Goal: Task Accomplishment & Management: Manage account settings

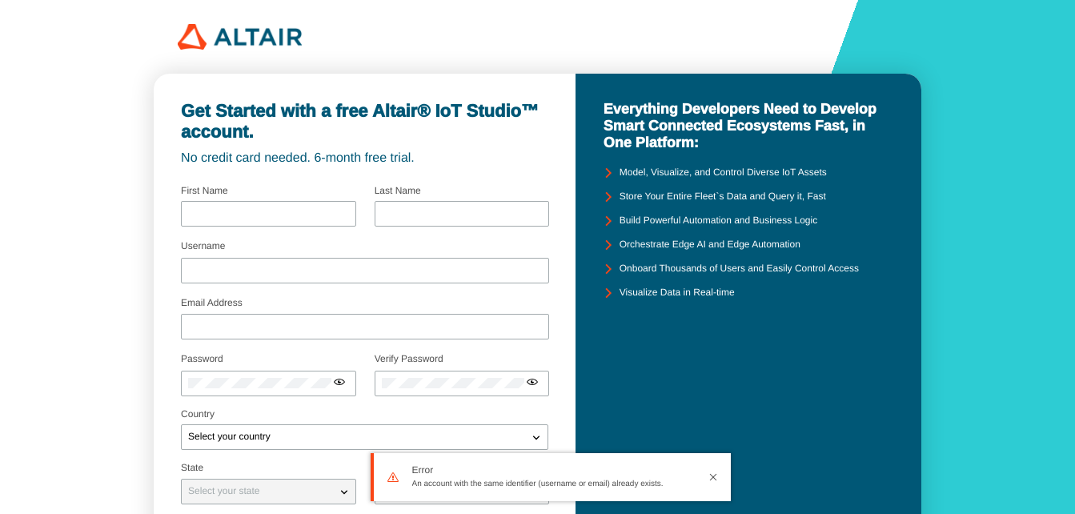
type input "nur"
type input "filzah"
type input "filzahudi"
type input "[EMAIL_ADDRESS][DOMAIN_NAME]"
type input "UIN ALAUDDIN MAKASSAR"
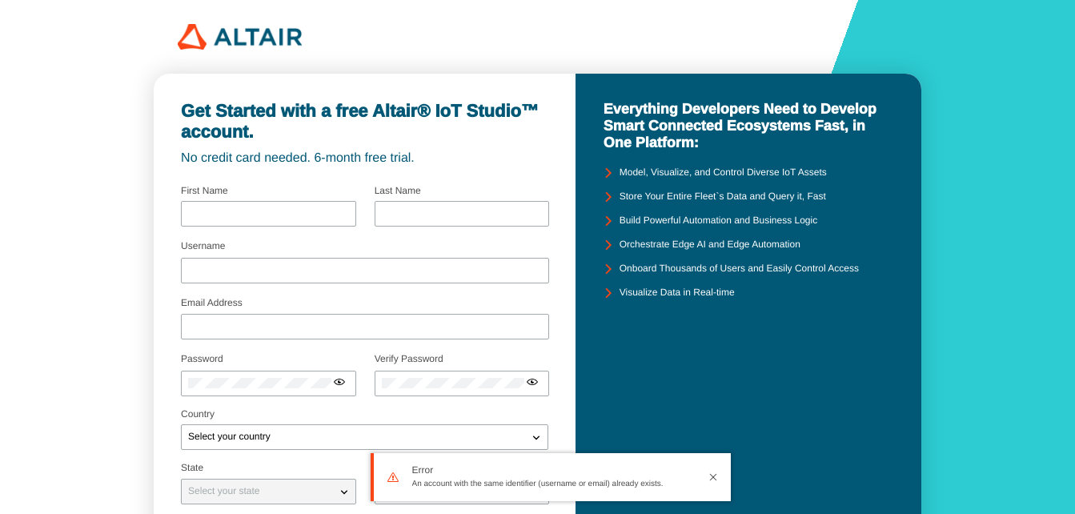
checkbox input "true"
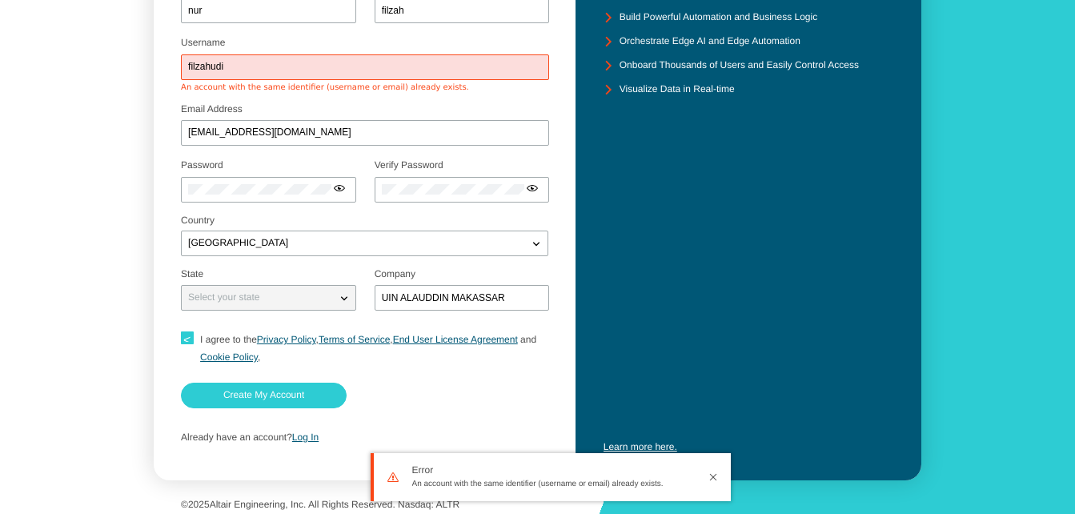
scroll to position [210, 0]
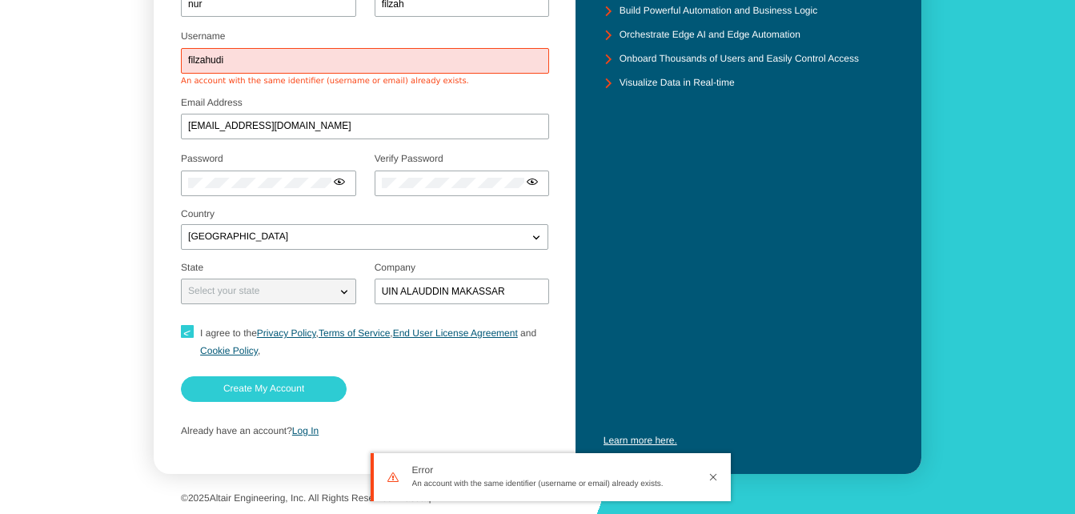
click at [310, 437] on div "Already have an account? Log In" at bounding box center [364, 431] width 367 height 30
click at [306, 432] on link "Log In" at bounding box center [305, 430] width 26 height 11
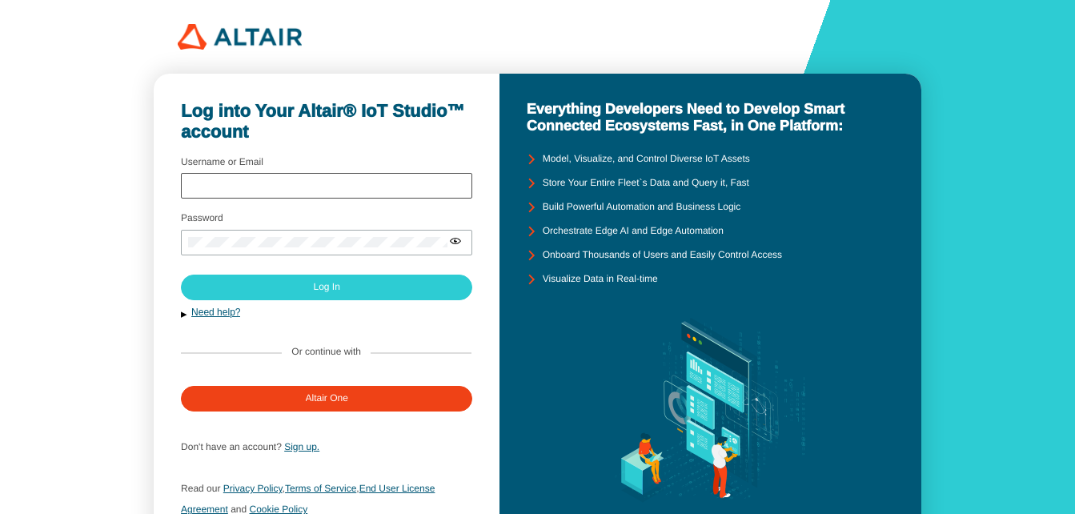
click at [235, 192] on div at bounding box center [326, 186] width 291 height 26
click at [214, 182] on input "Username or Email" at bounding box center [326, 185] width 277 height 11
type input "[EMAIL_ADDRESS][DOMAIN_NAME]"
click at [454, 246] on iron-icon at bounding box center [455, 240] width 13 height 13
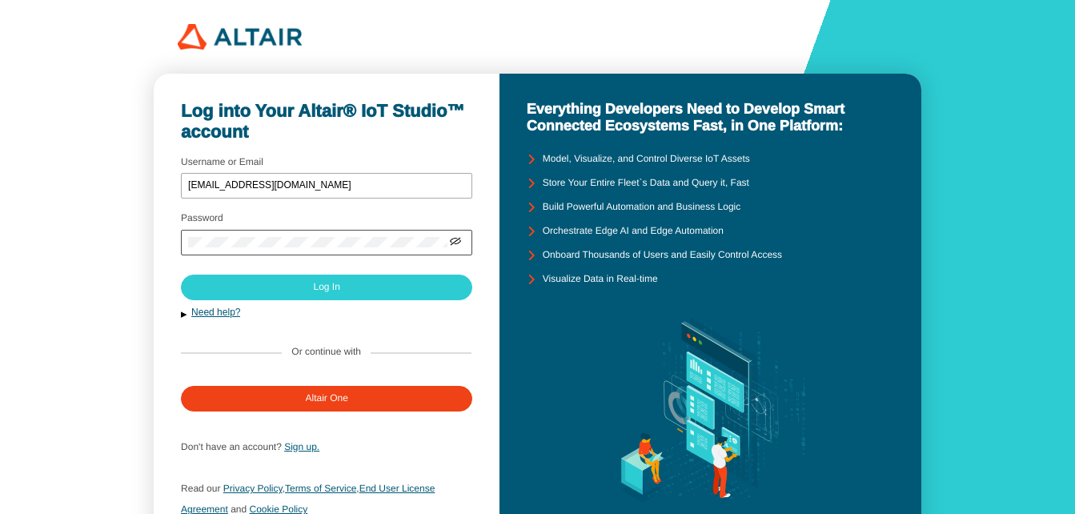
click at [395, 250] on div at bounding box center [326, 243] width 291 height 26
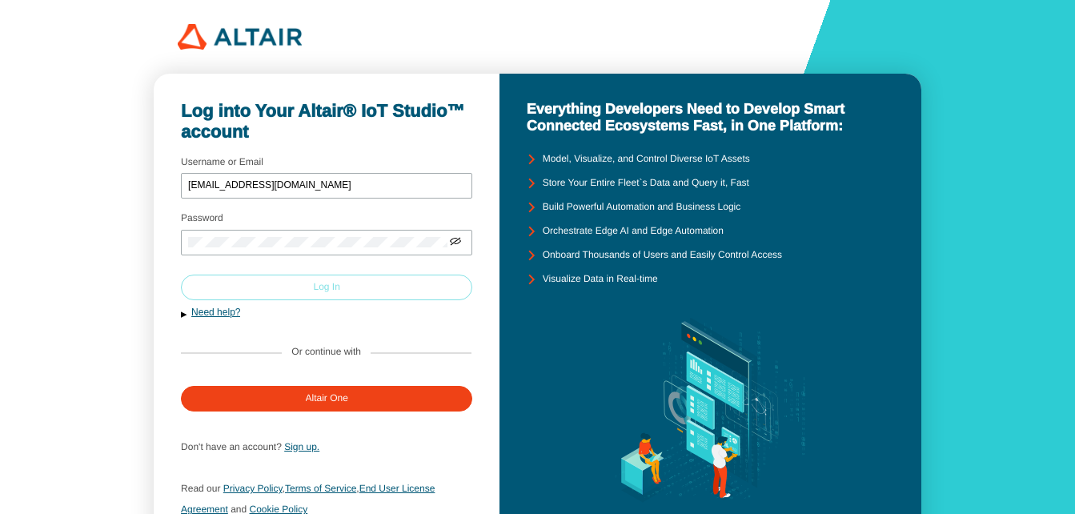
click at [362, 289] on paper-button "Log In" at bounding box center [326, 287] width 291 height 26
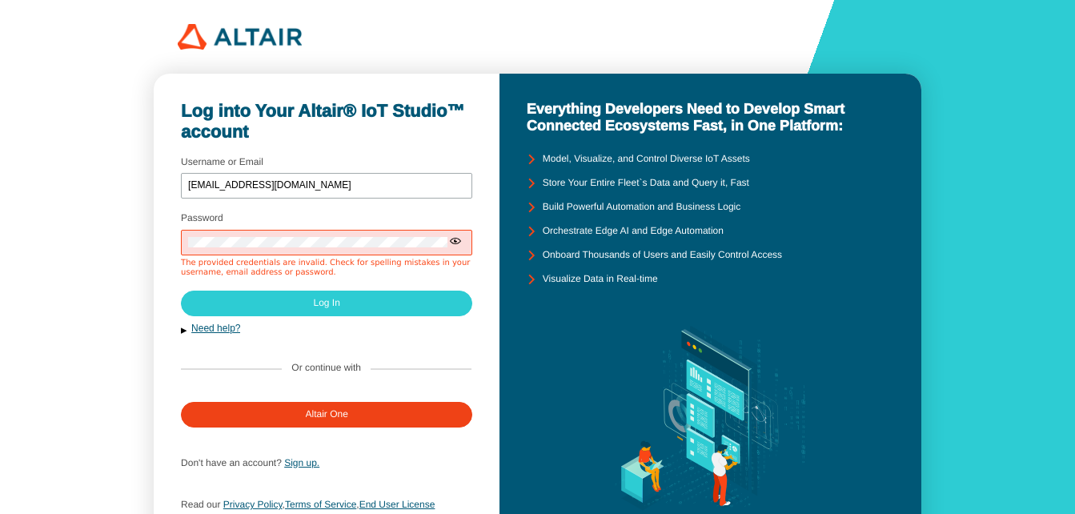
click at [457, 244] on iron-icon at bounding box center [455, 240] width 13 height 13
click at [323, 182] on input "[EMAIL_ADDRESS][DOMAIN_NAME]" at bounding box center [326, 185] width 277 height 11
type input "f"
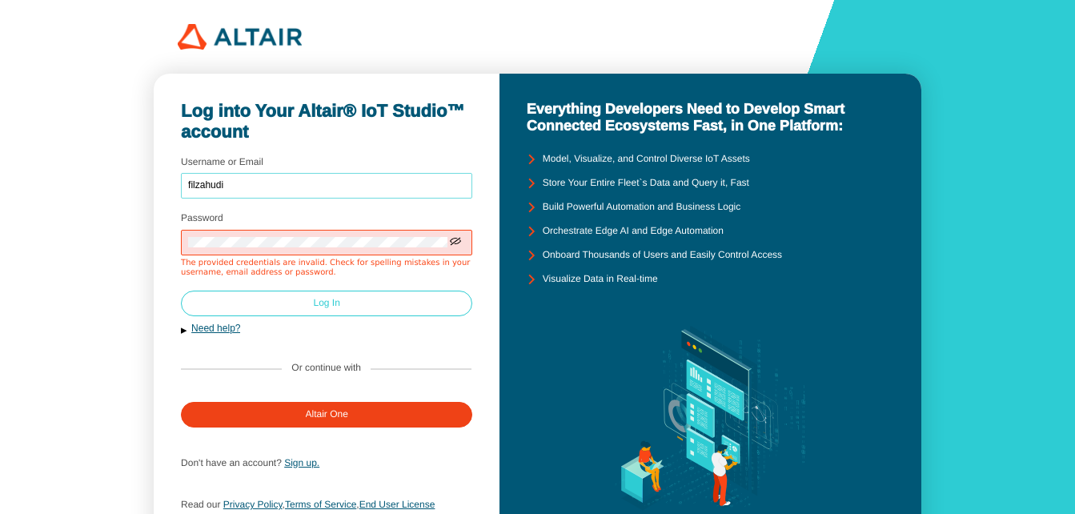
type input "filzahudi"
click at [296, 311] on paper-button "Log In" at bounding box center [326, 303] width 291 height 26
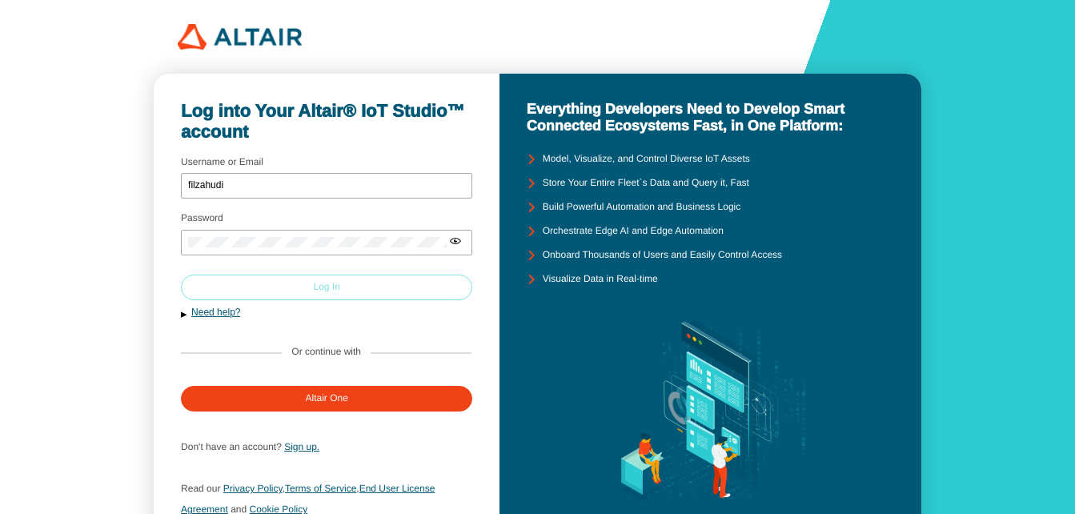
click at [307, 281] on paper-button "Log In" at bounding box center [326, 287] width 291 height 26
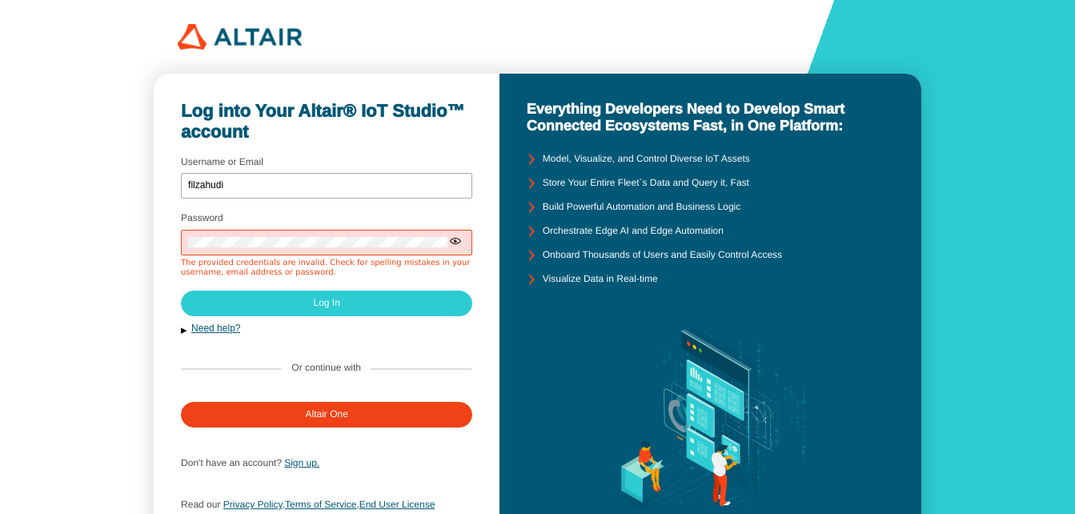
click at [458, 238] on iron-icon at bounding box center [455, 240] width 13 height 13
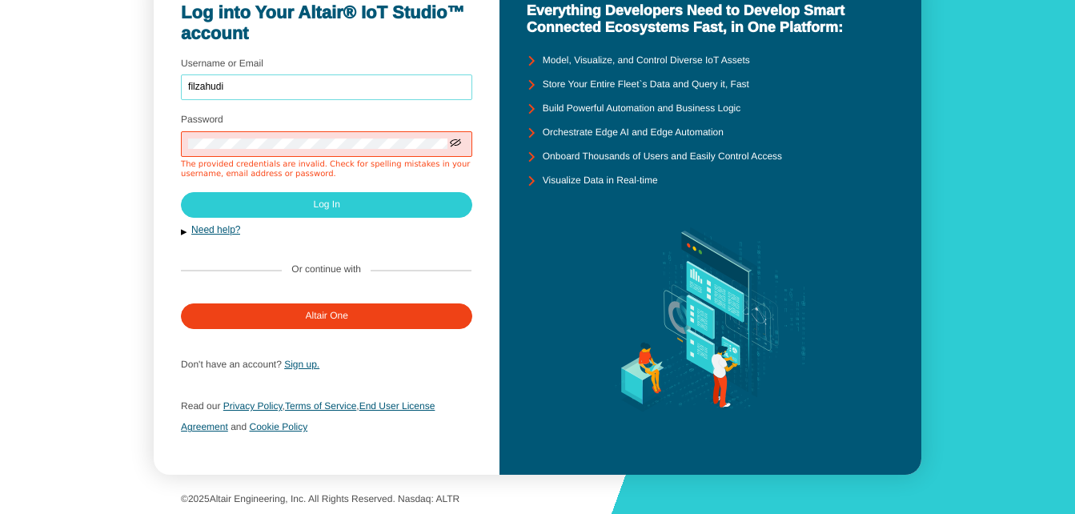
click at [236, 90] on input "filzahudi" at bounding box center [326, 87] width 277 height 11
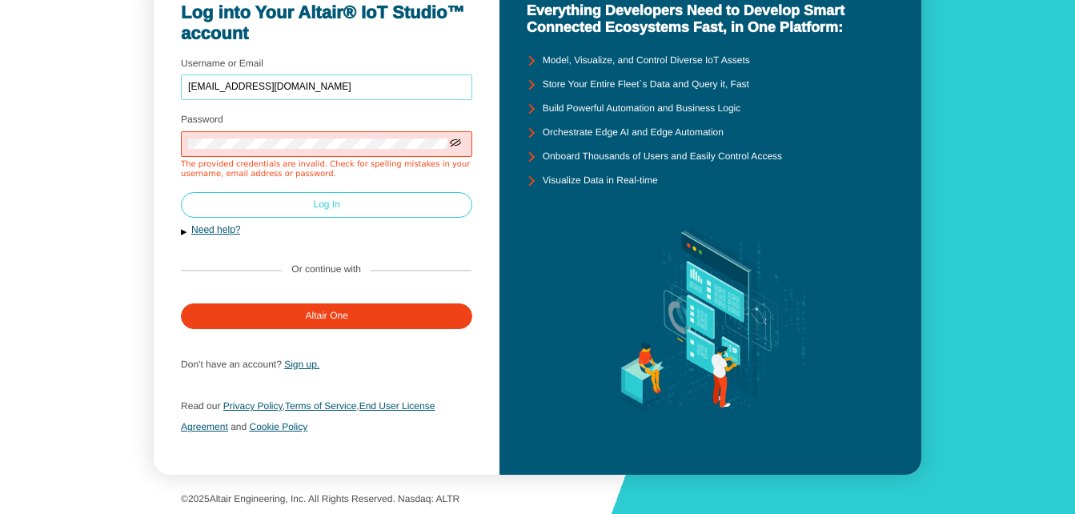
type input "[EMAIL_ADDRESS][DOMAIN_NAME]"
click at [270, 206] on paper-button "Log In" at bounding box center [326, 205] width 291 height 26
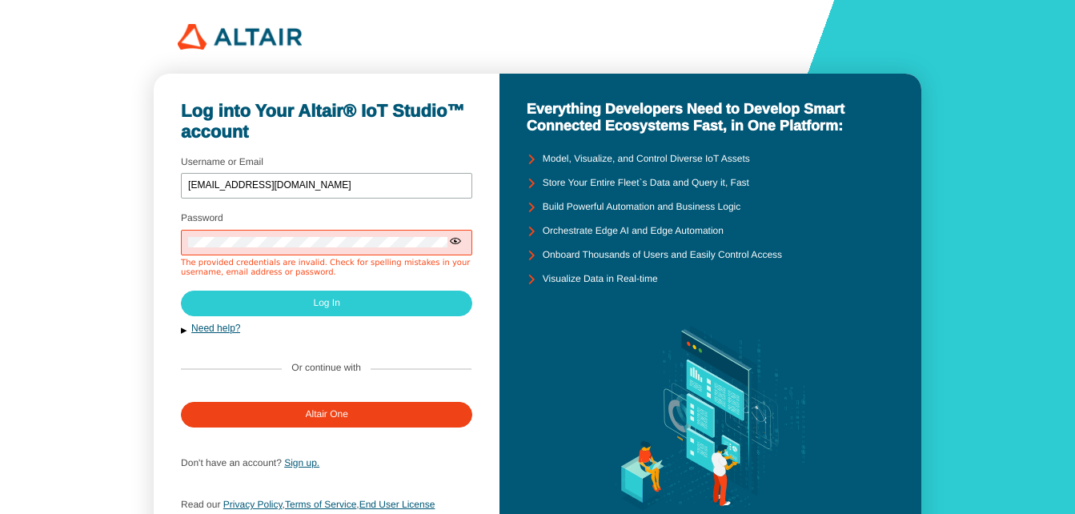
click at [450, 246] on iron-icon at bounding box center [455, 240] width 13 height 13
click at [233, 325] on link "Need help?" at bounding box center [215, 327] width 49 height 11
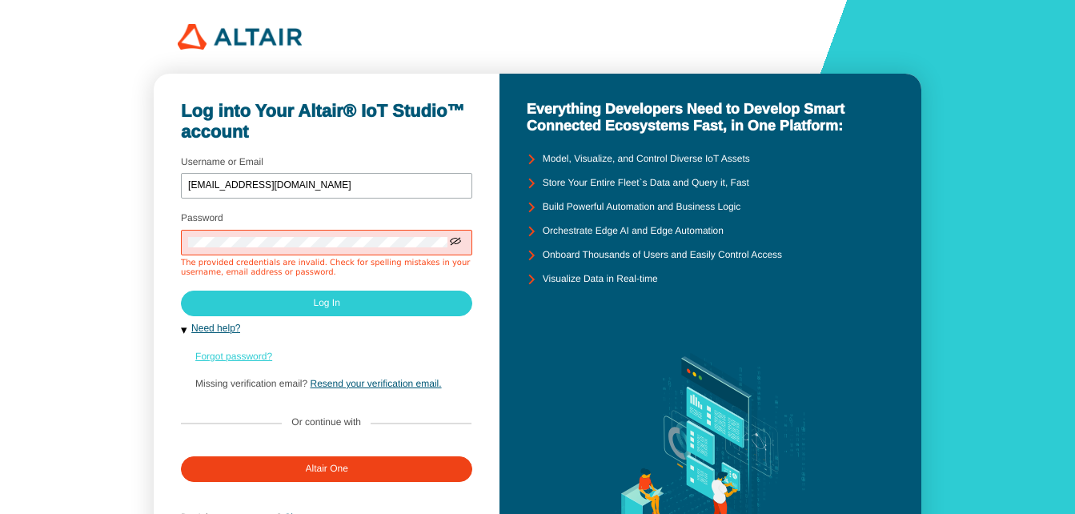
click at [232, 354] on link "Forgot password?" at bounding box center [233, 355] width 77 height 11
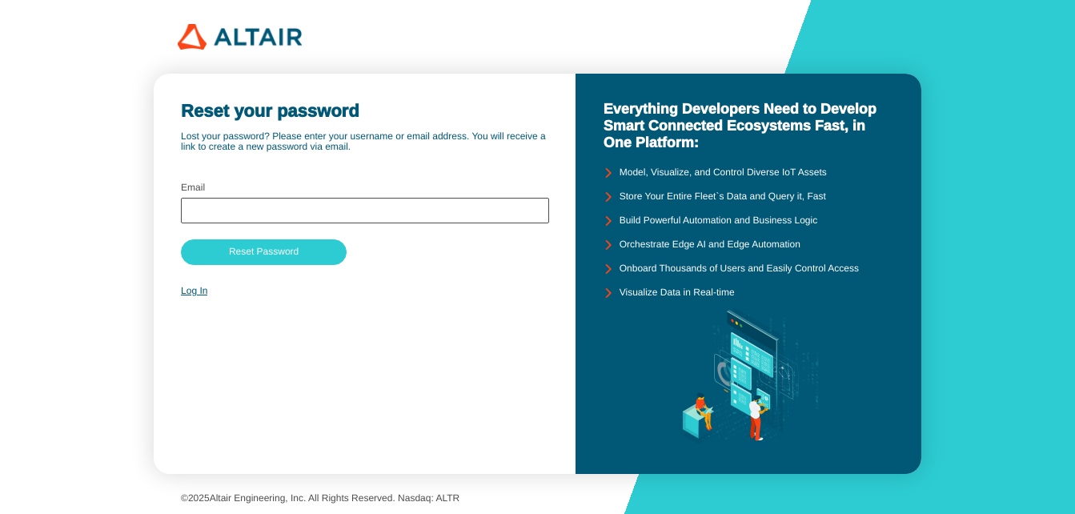
click at [222, 217] on div at bounding box center [365, 211] width 368 height 26
type input "[EMAIL_ADDRESS][DOMAIN_NAME]"
